Goal: Entertainment & Leisure: Browse casually

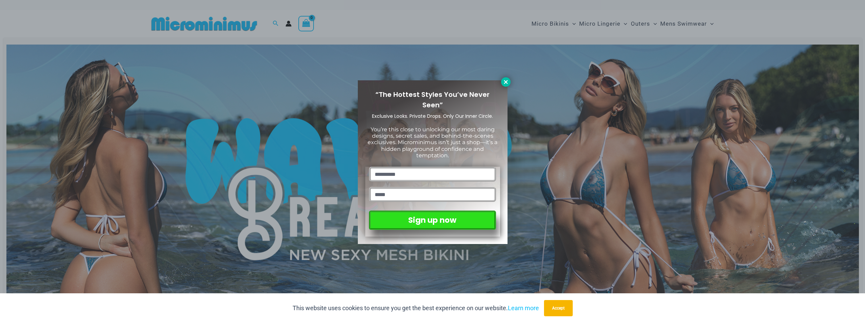
click at [505, 82] on icon at bounding box center [506, 82] width 4 height 4
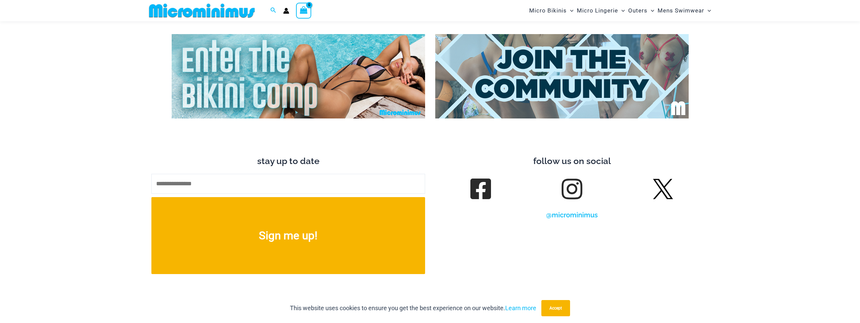
scroll to position [3685, 0]
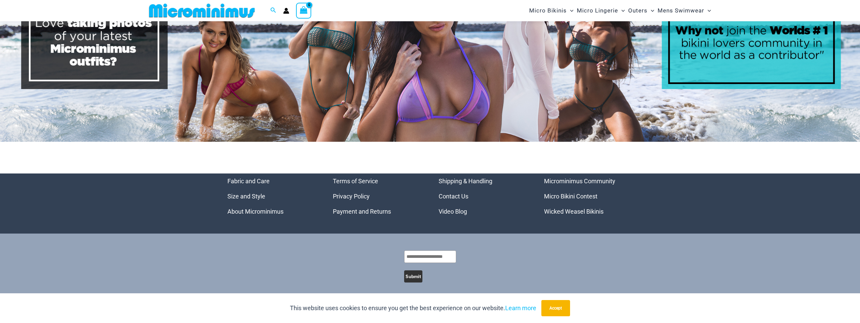
click at [450, 208] on link "Video Blog" at bounding box center [452, 211] width 28 height 7
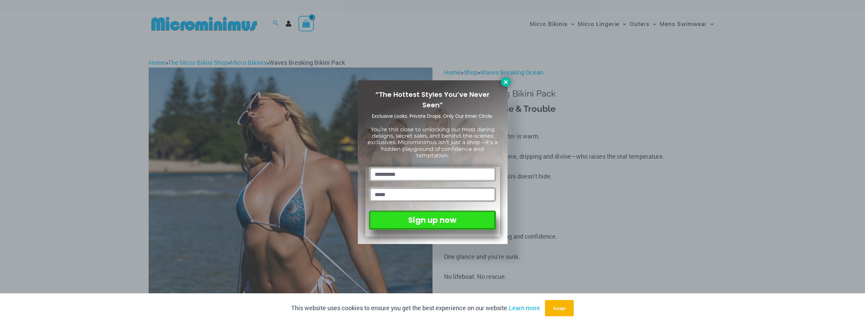
click at [502, 84] on button at bounding box center [505, 81] width 9 height 9
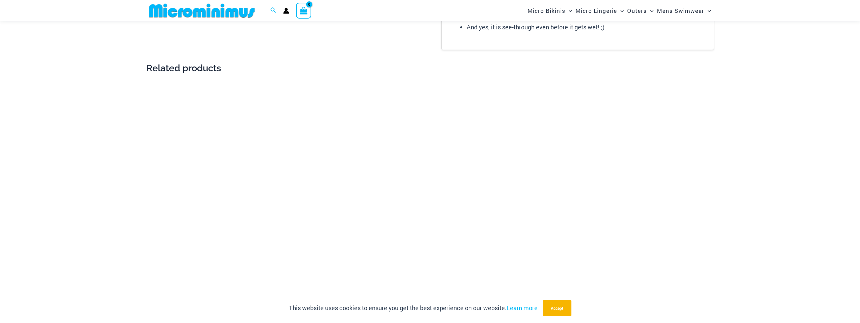
scroll to position [930, 0]
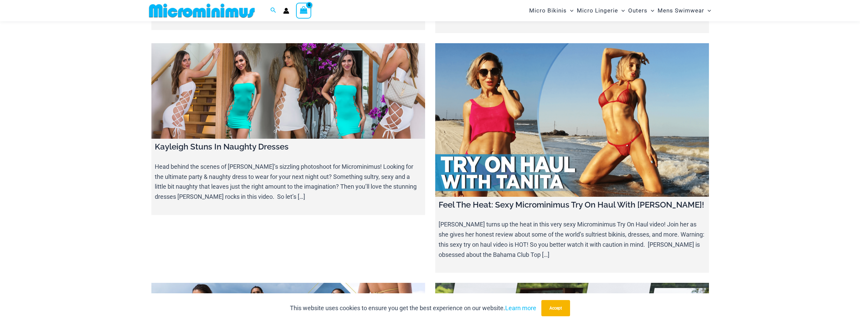
scroll to position [7484, 0]
